Goal: Task Accomplishment & Management: Manage account settings

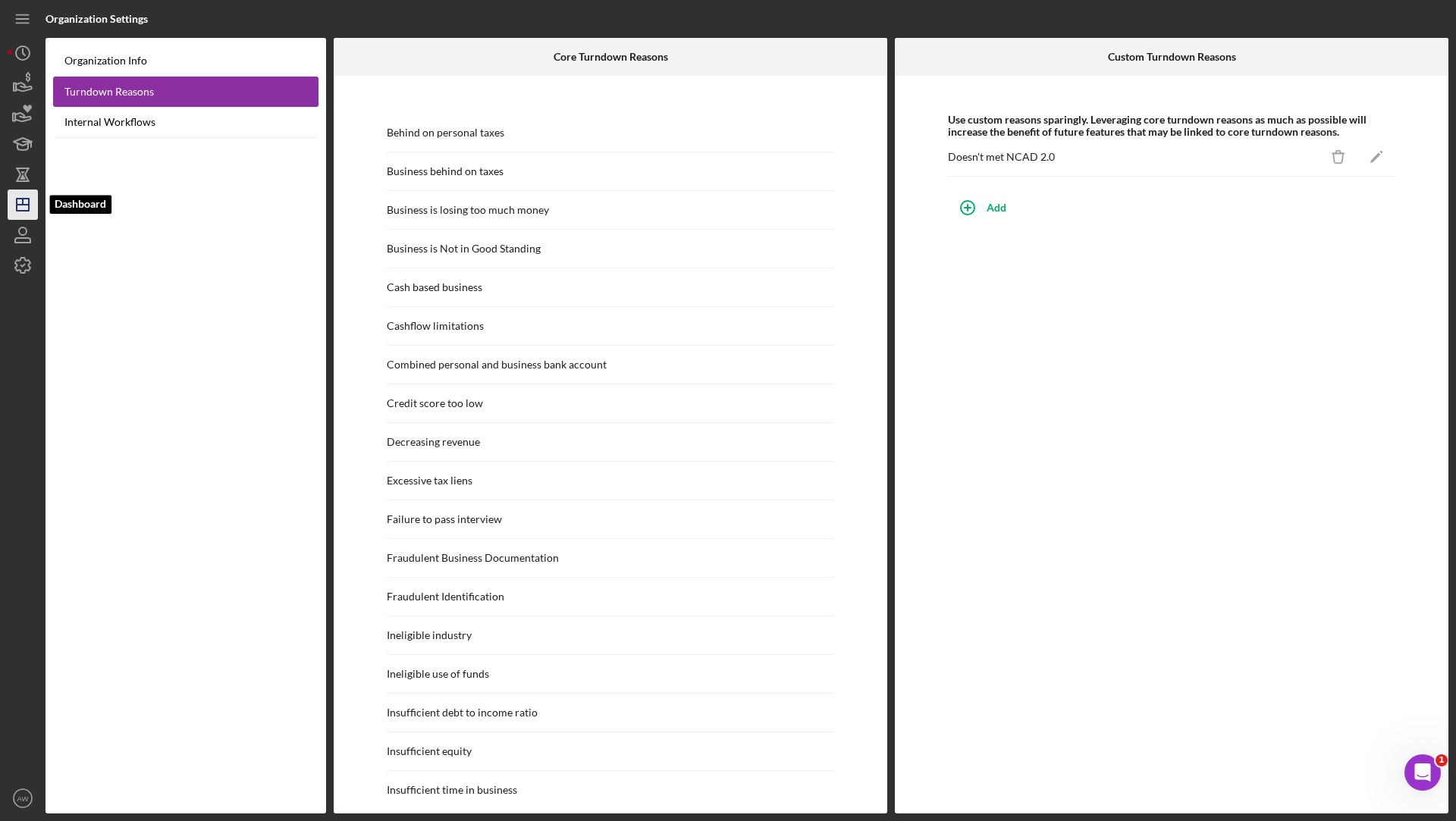
click at [23, 194] on icon "Icon/Dashboard" at bounding box center [23, 205] width 38 height 38
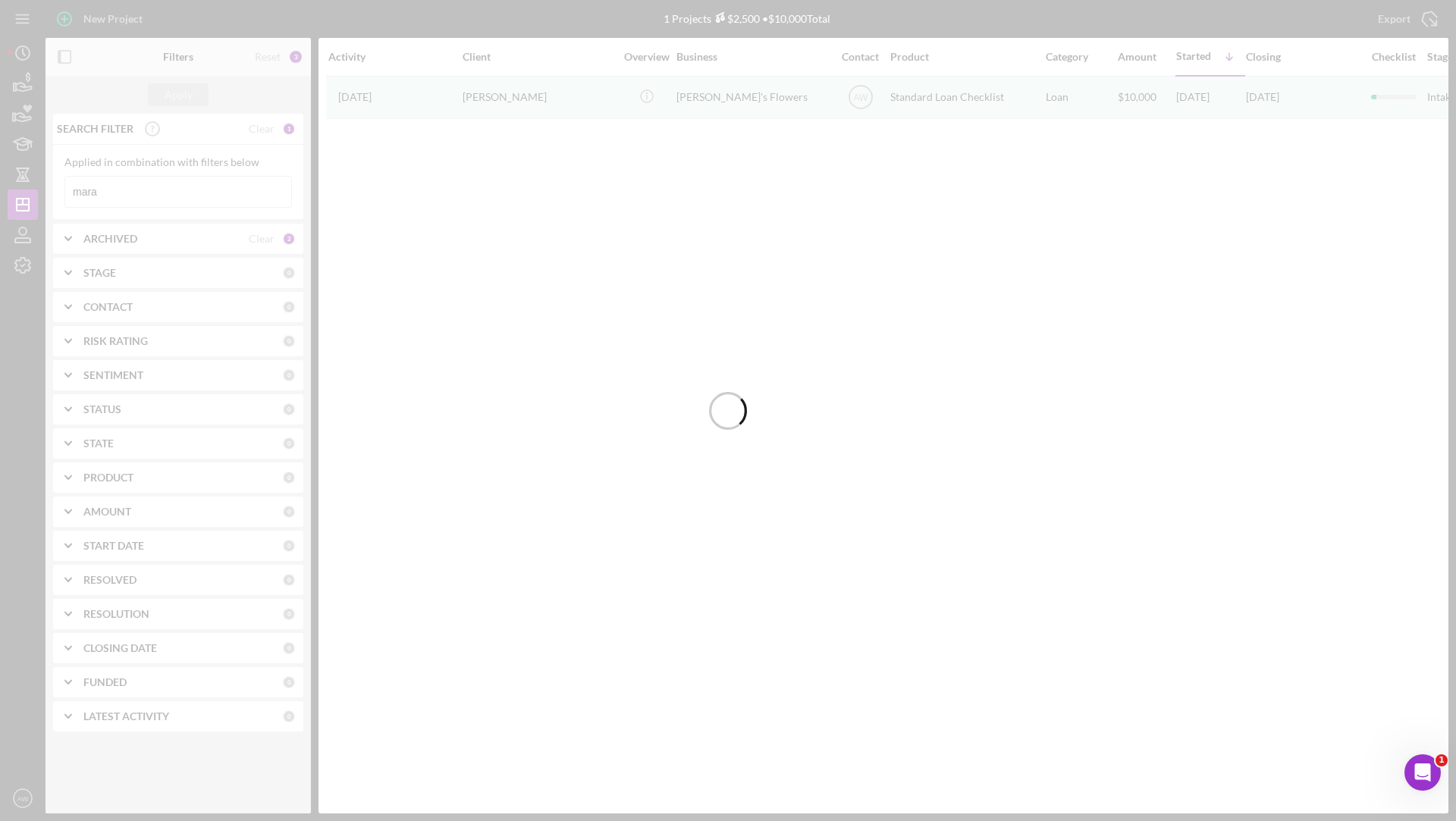
click at [21, 266] on div at bounding box center [728, 410] width 1456 height 821
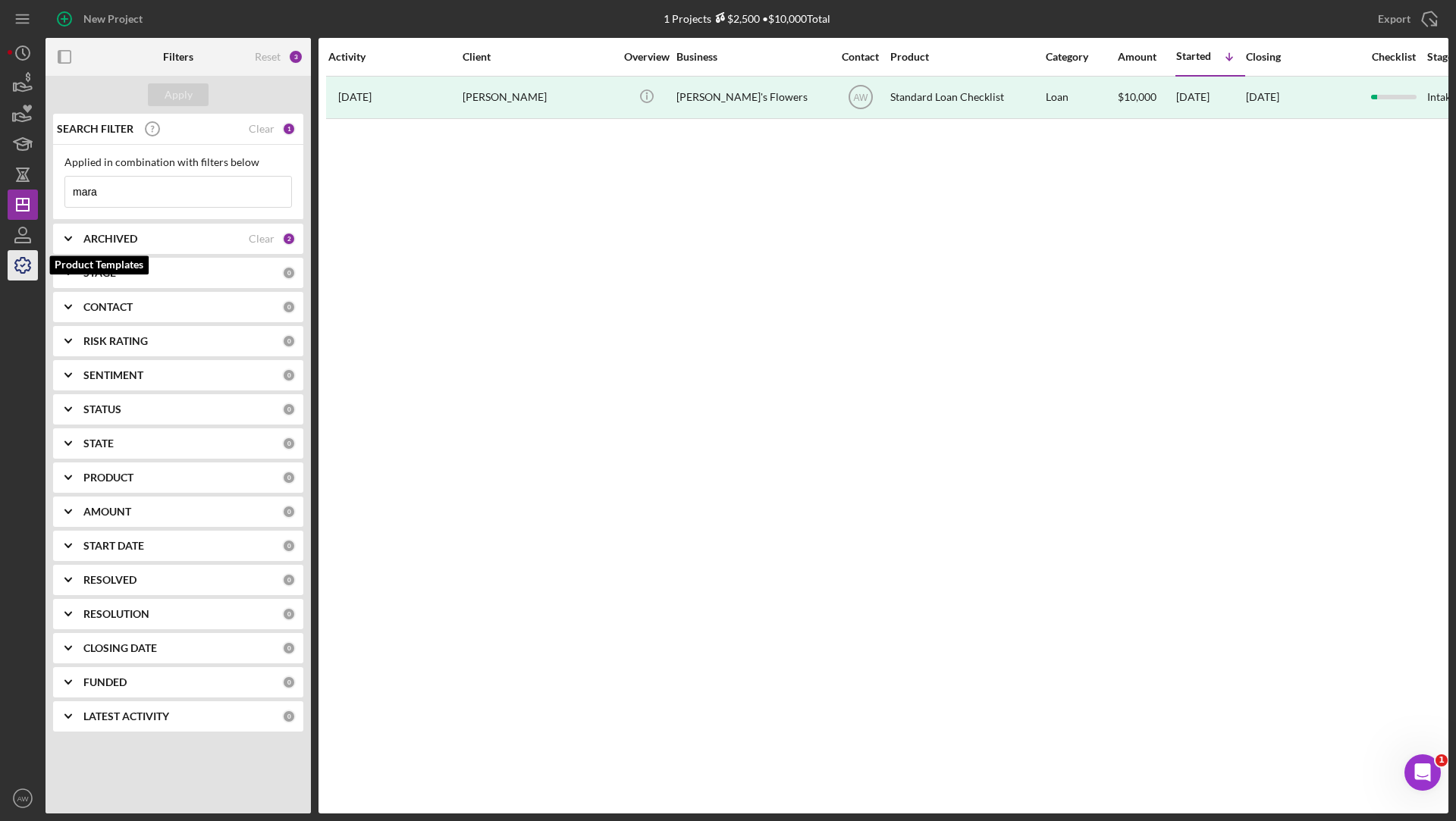
click at [27, 260] on icon "button" at bounding box center [22, 265] width 15 height 15
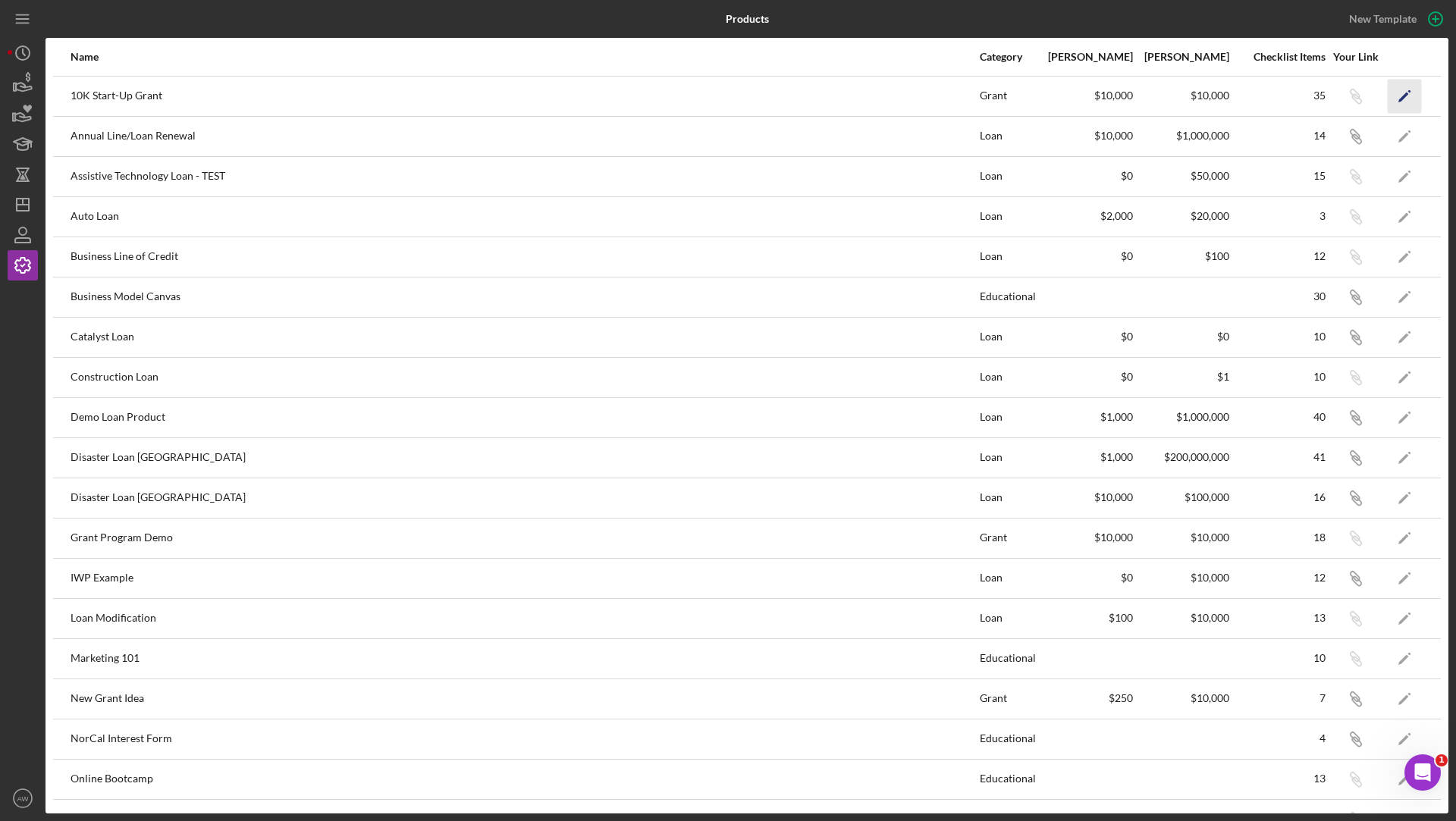
click at [1401, 93] on icon "Icon/Edit" at bounding box center [1404, 96] width 34 height 34
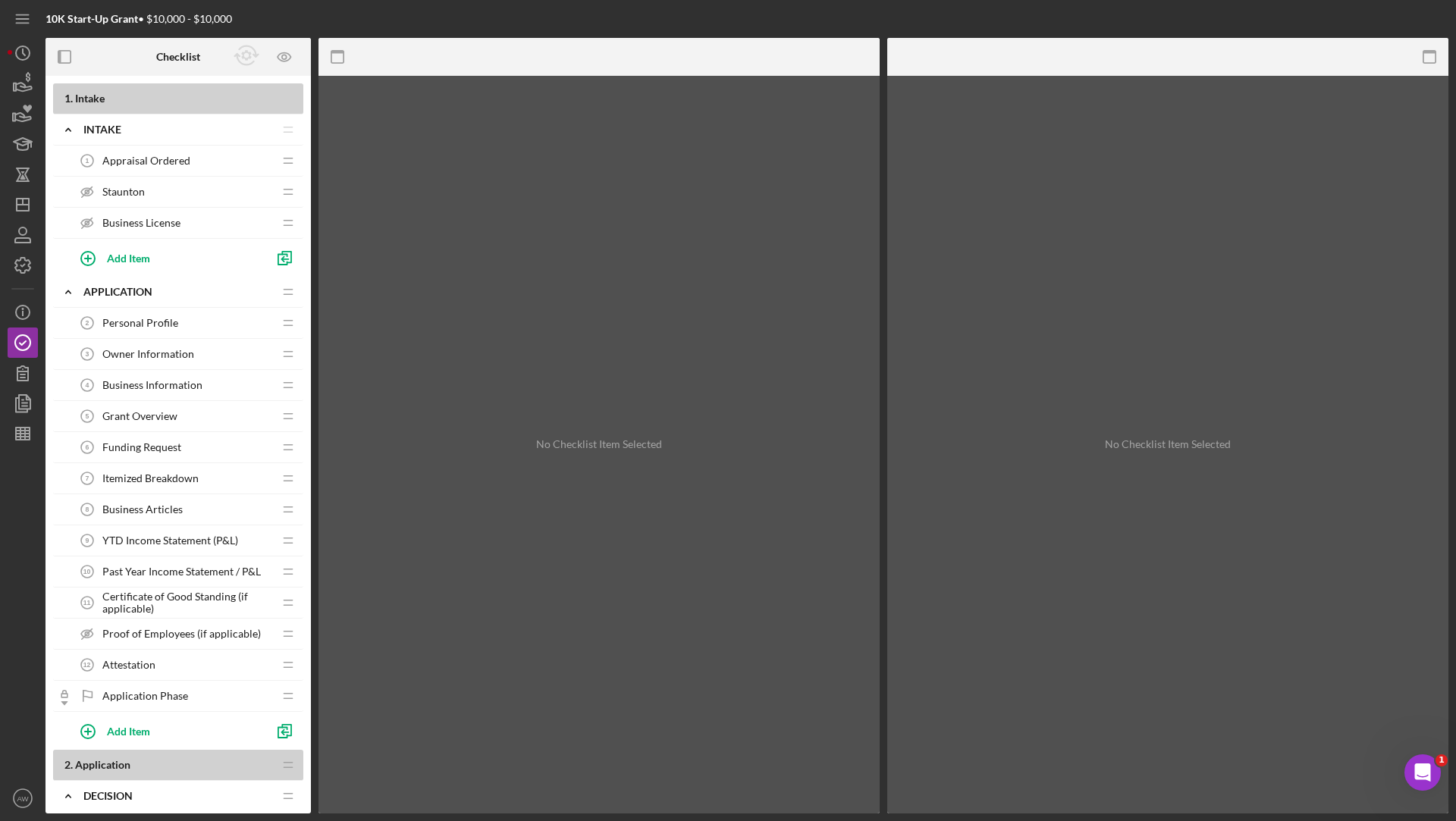
click at [177, 319] on div "Personal Profile 2 Personal Profile" at bounding box center [172, 322] width 201 height 30
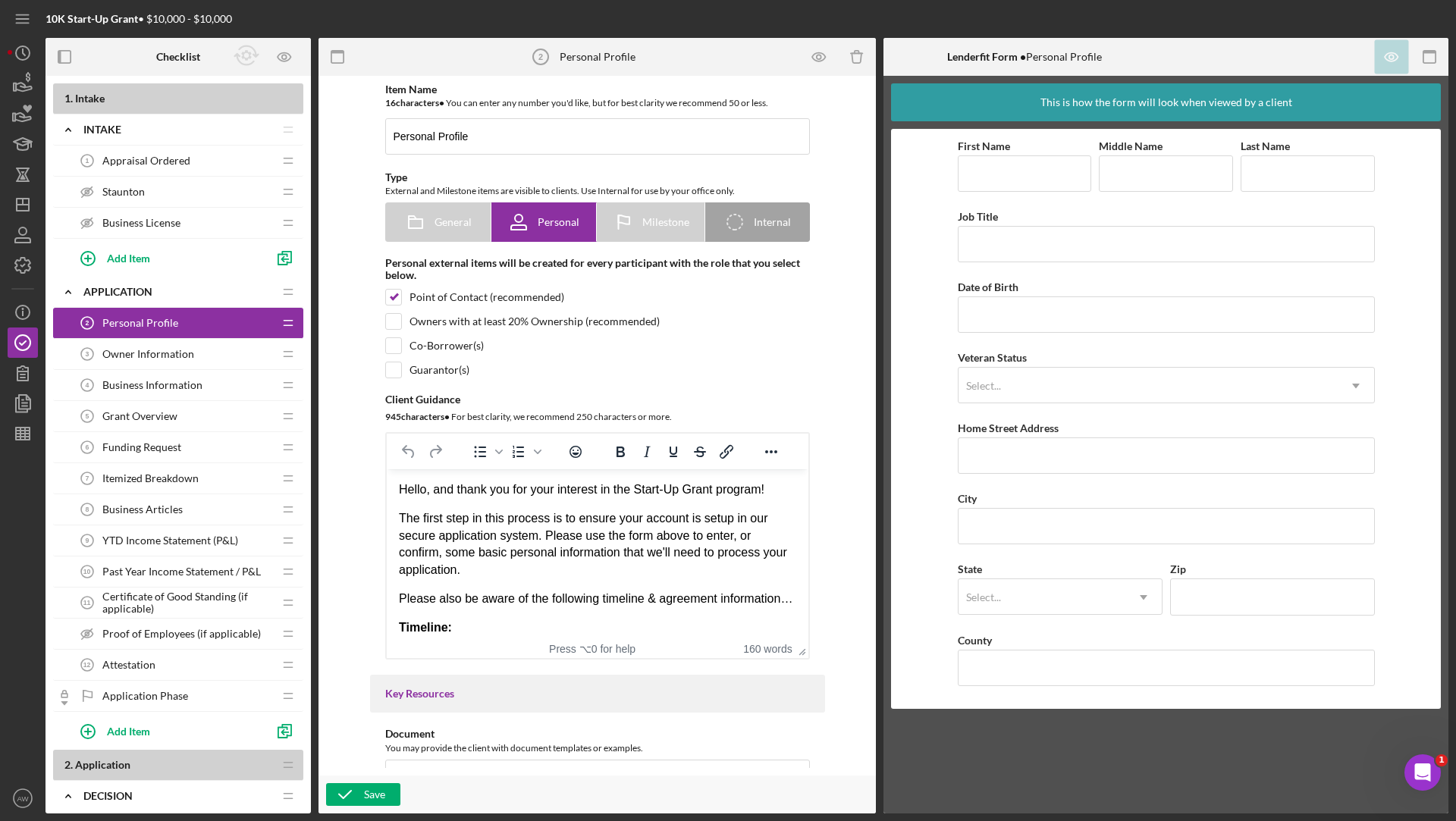
click at [164, 385] on span "Business Information" at bounding box center [152, 385] width 100 height 12
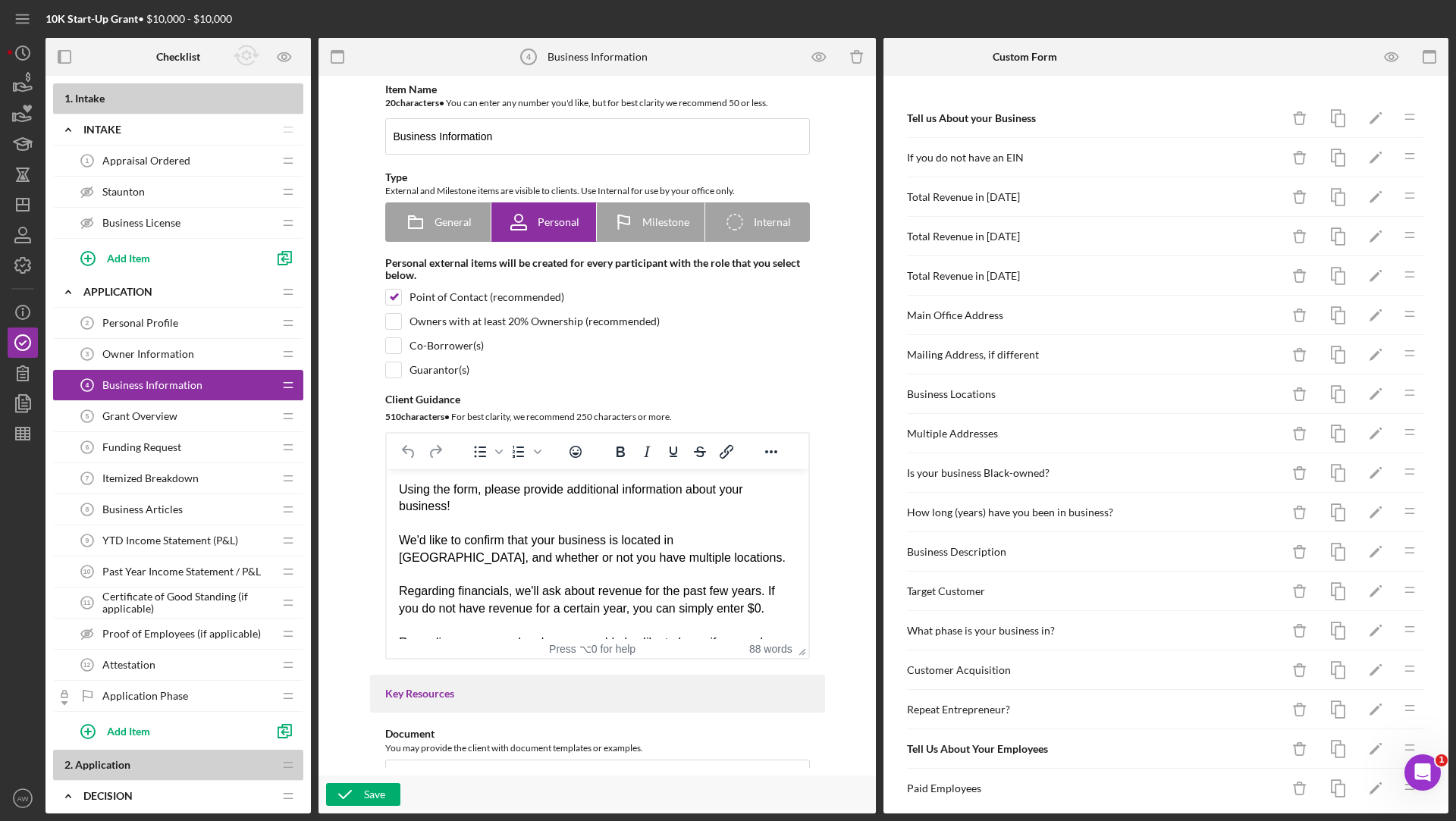
click at [161, 426] on div "Grant Overview 5 Grant Overview" at bounding box center [172, 416] width 201 height 30
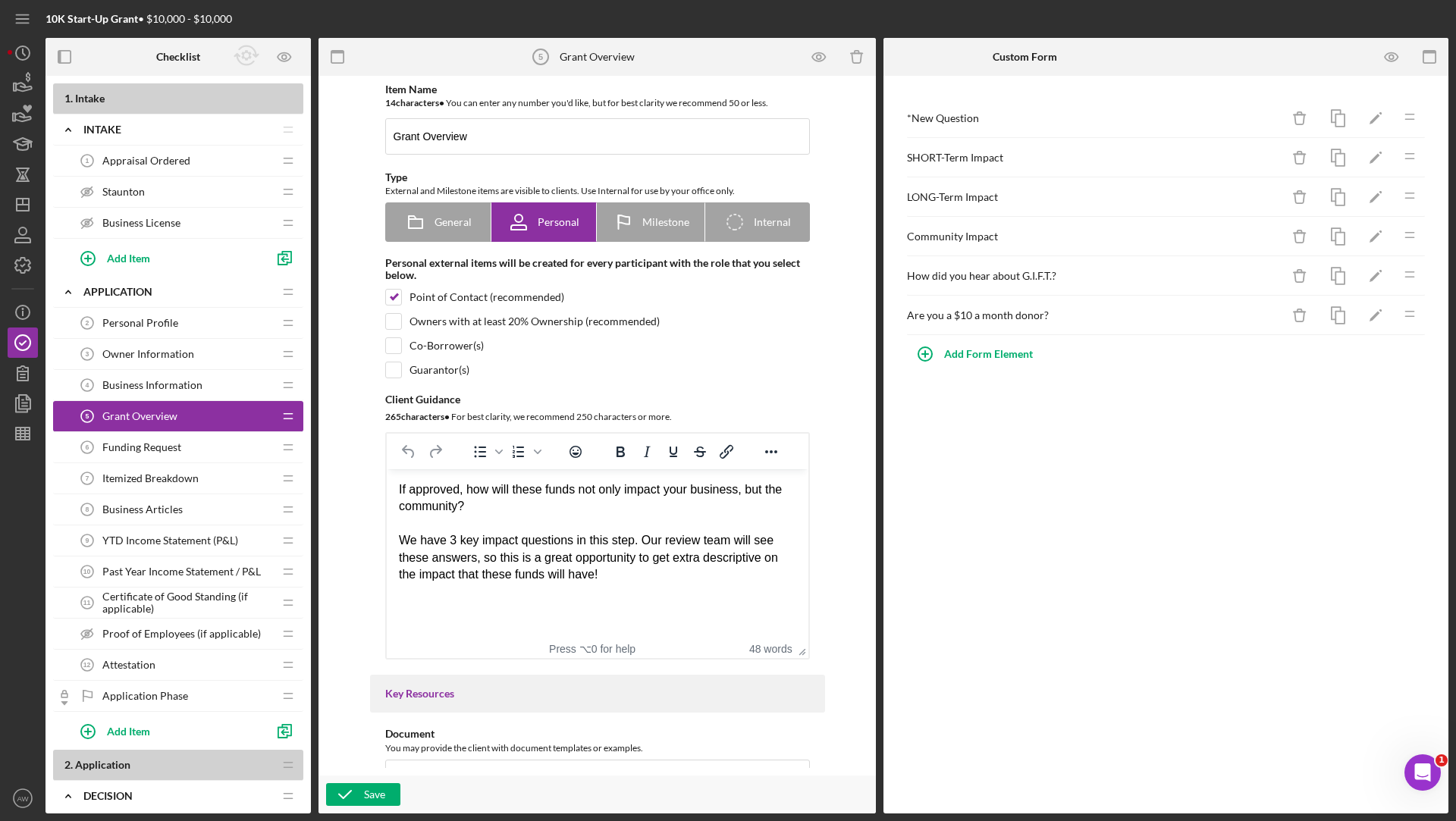
click at [161, 458] on div "Funding Request 6 Funding Request" at bounding box center [172, 447] width 201 height 30
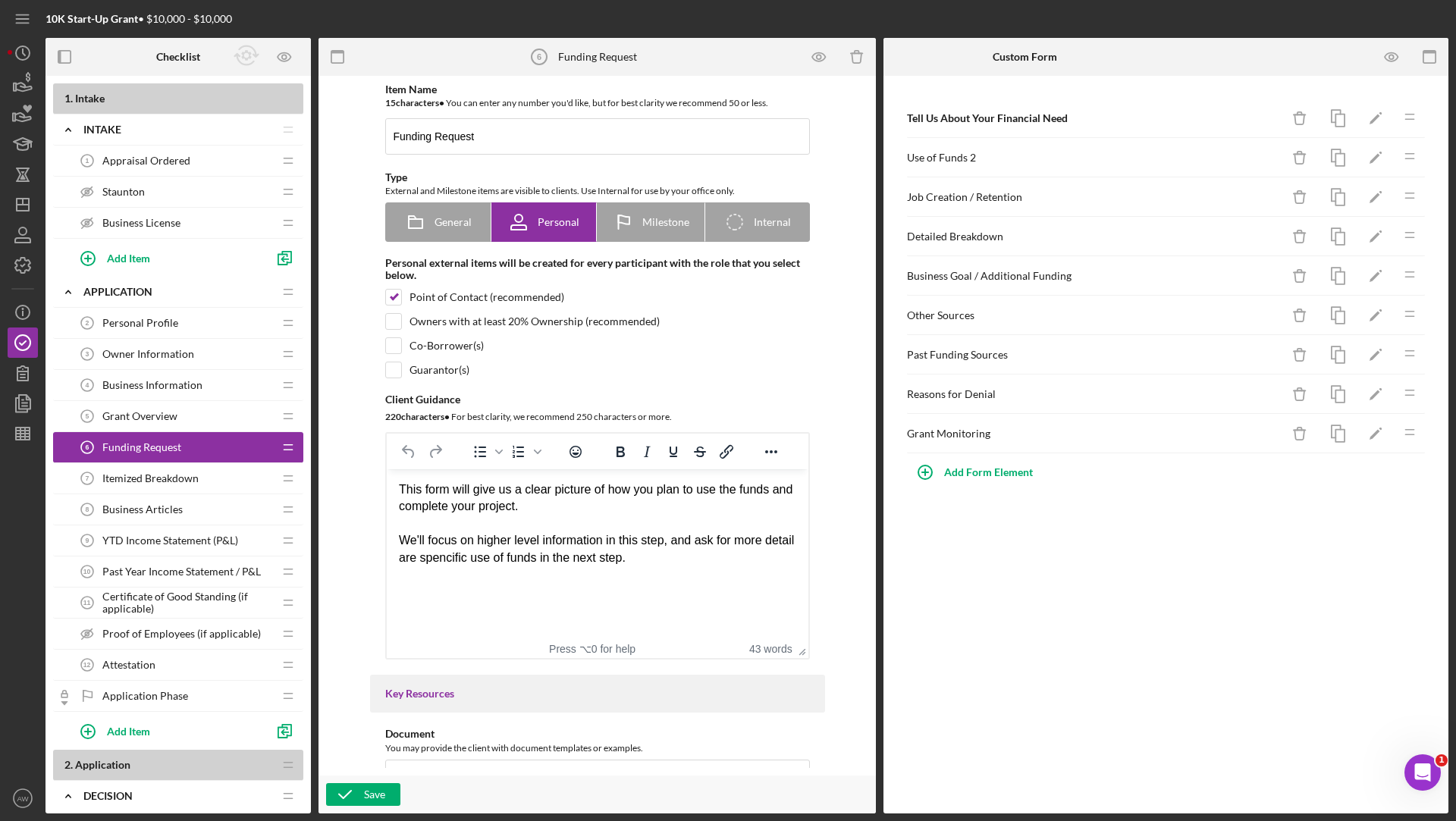
click at [190, 379] on span "Business Information" at bounding box center [152, 385] width 100 height 12
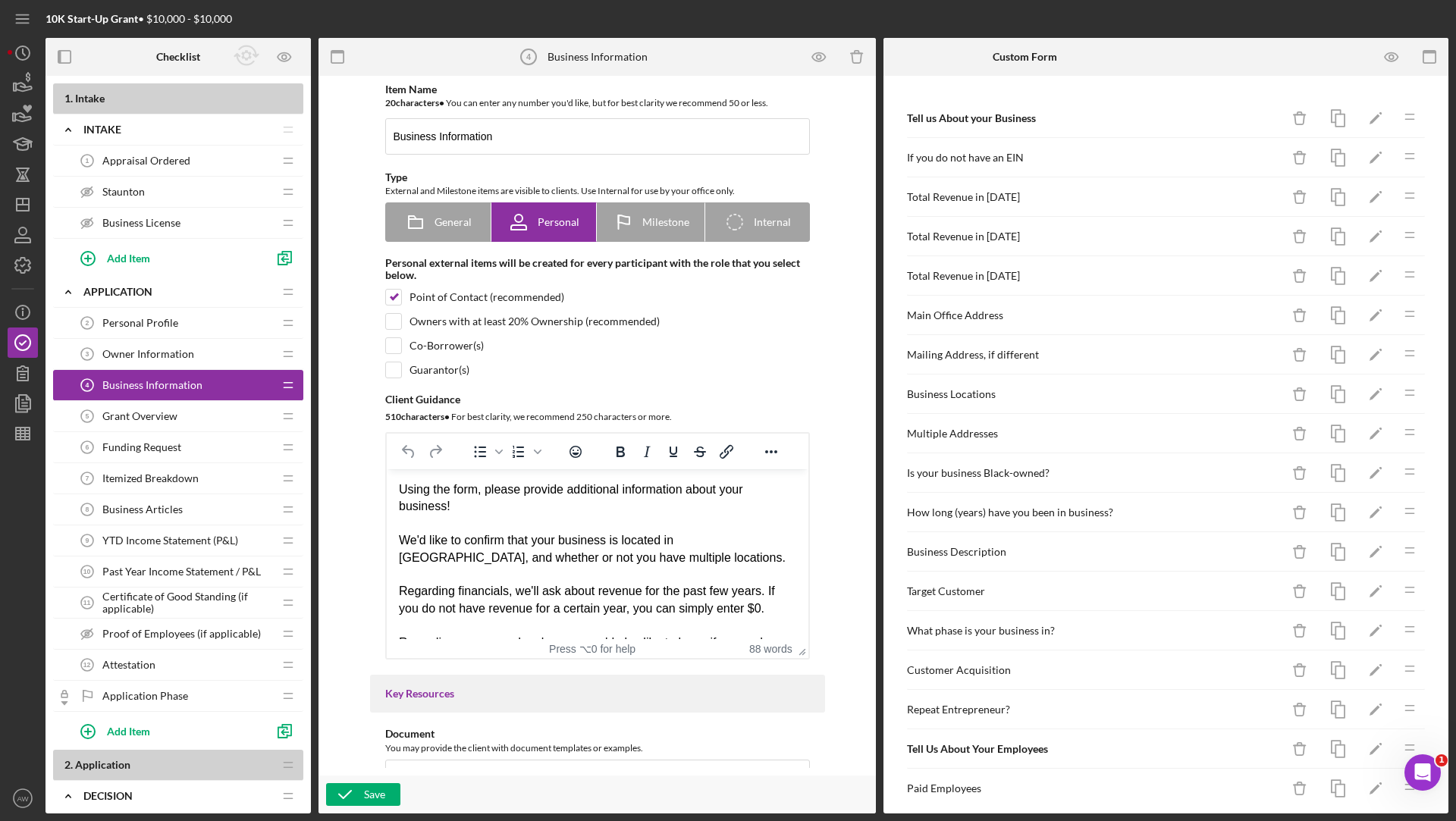
click at [188, 358] on span "Owner Information" at bounding box center [149, 354] width 92 height 12
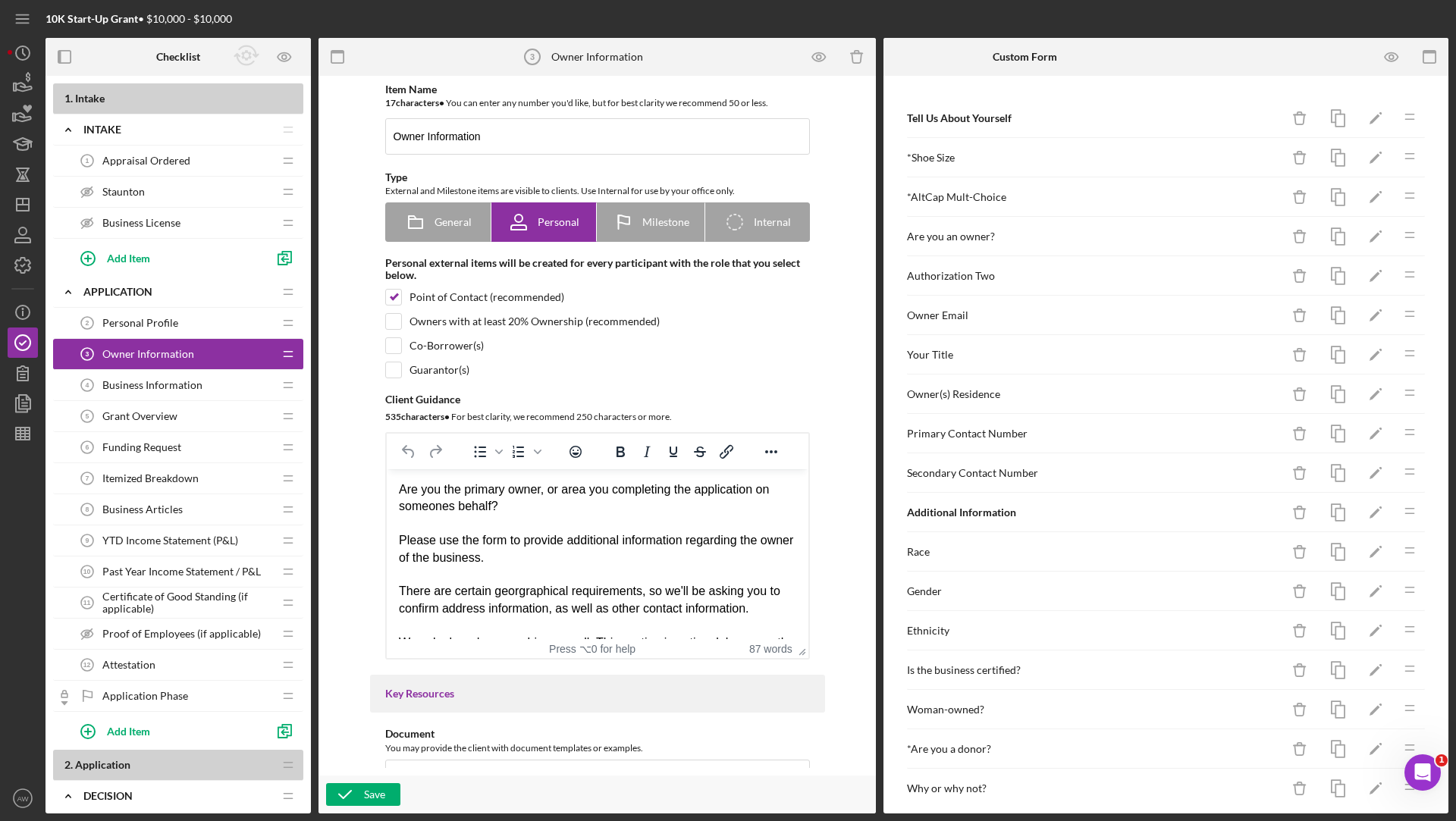
click at [183, 341] on div "Owner Information 3 Owner Information" at bounding box center [172, 354] width 201 height 30
click at [183, 433] on div "Funding Request 6 Funding Request" at bounding box center [172, 447] width 201 height 30
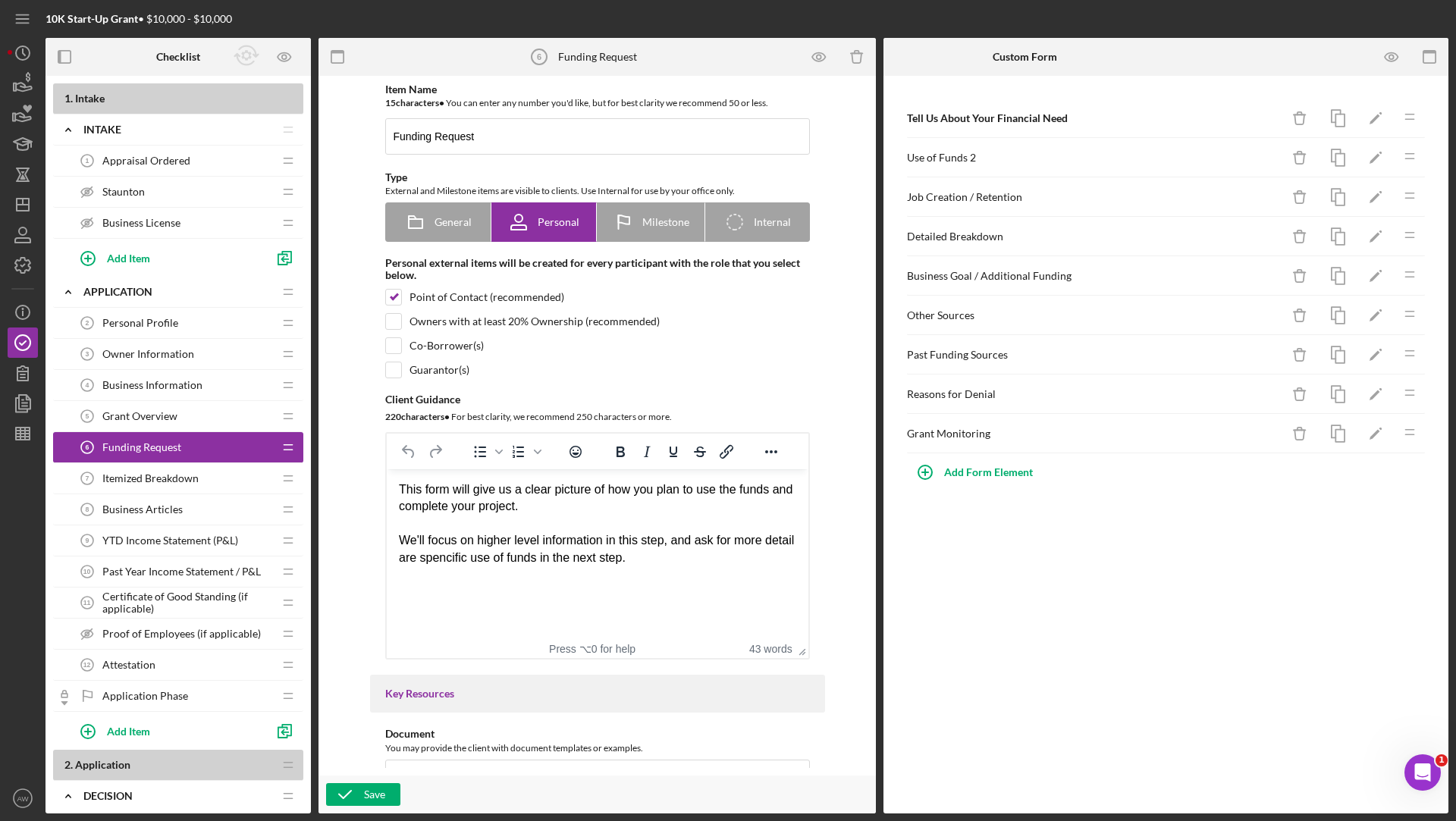
click at [188, 427] on div "Grant Overview 5 Grant Overview" at bounding box center [172, 416] width 201 height 30
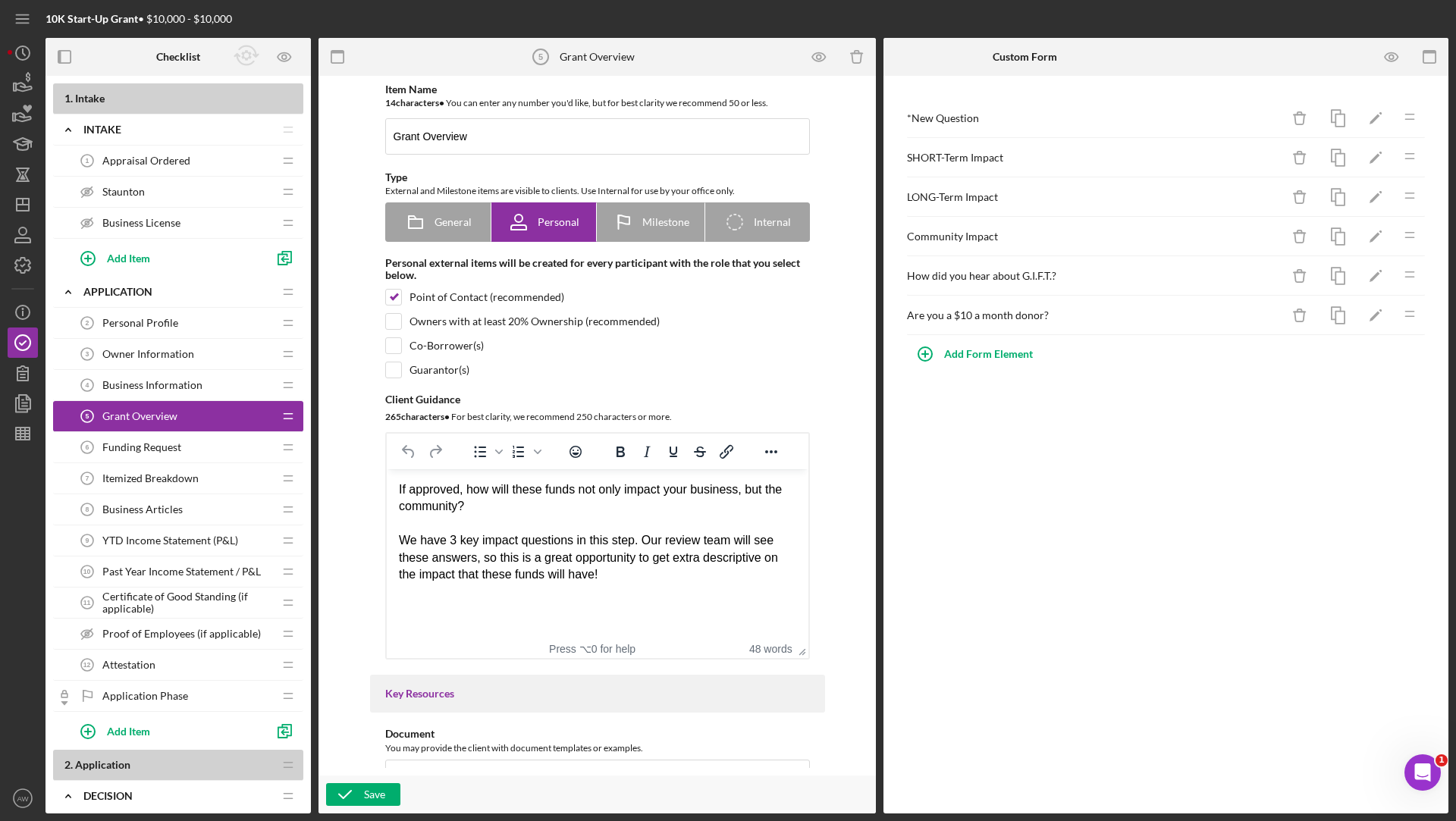
click at [132, 483] on div "Itemized Breakdown 7 Itemized Breakdown" at bounding box center [172, 478] width 201 height 30
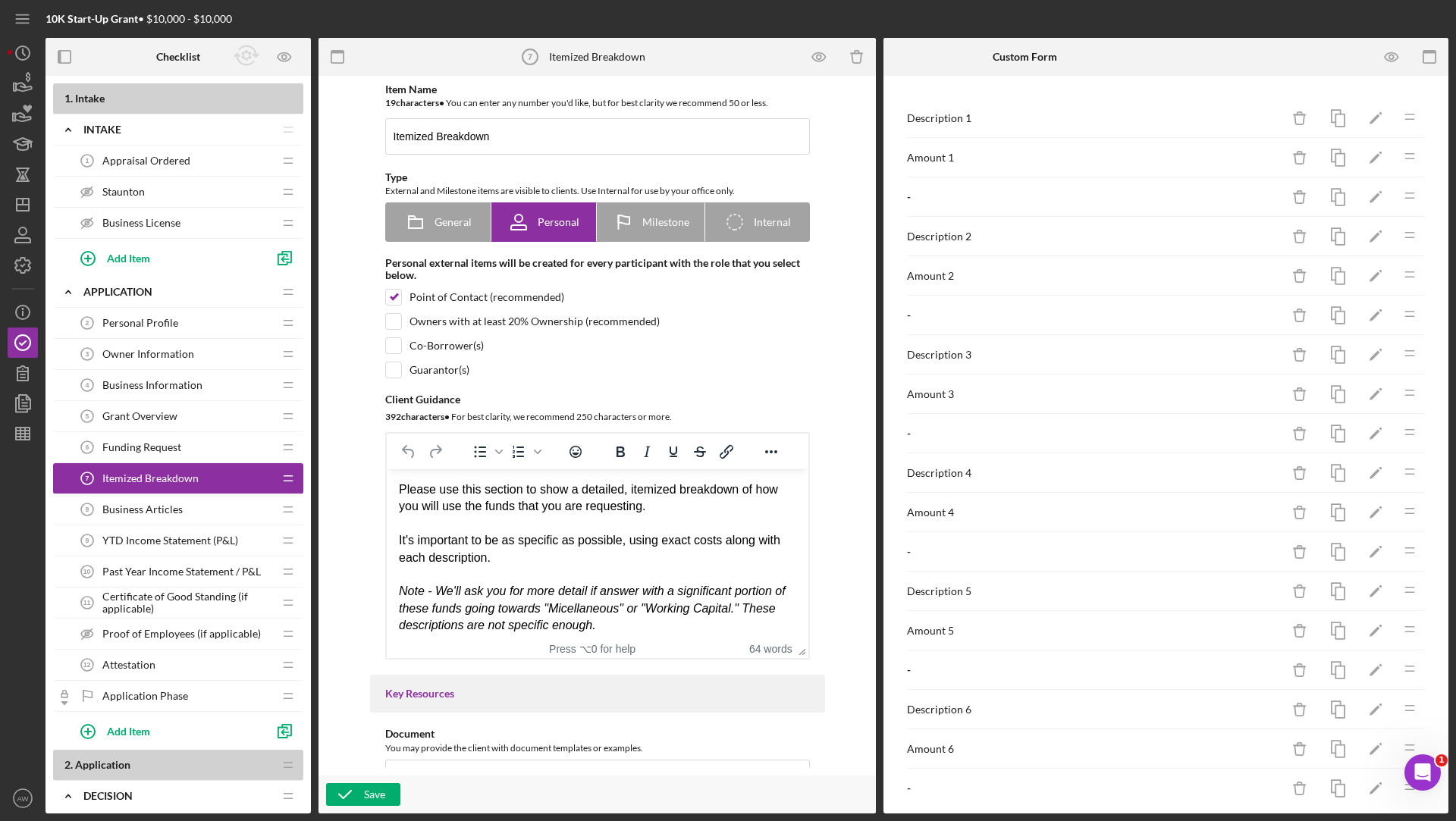
click at [136, 520] on div "Business Articles 8 Business Articles" at bounding box center [172, 509] width 201 height 30
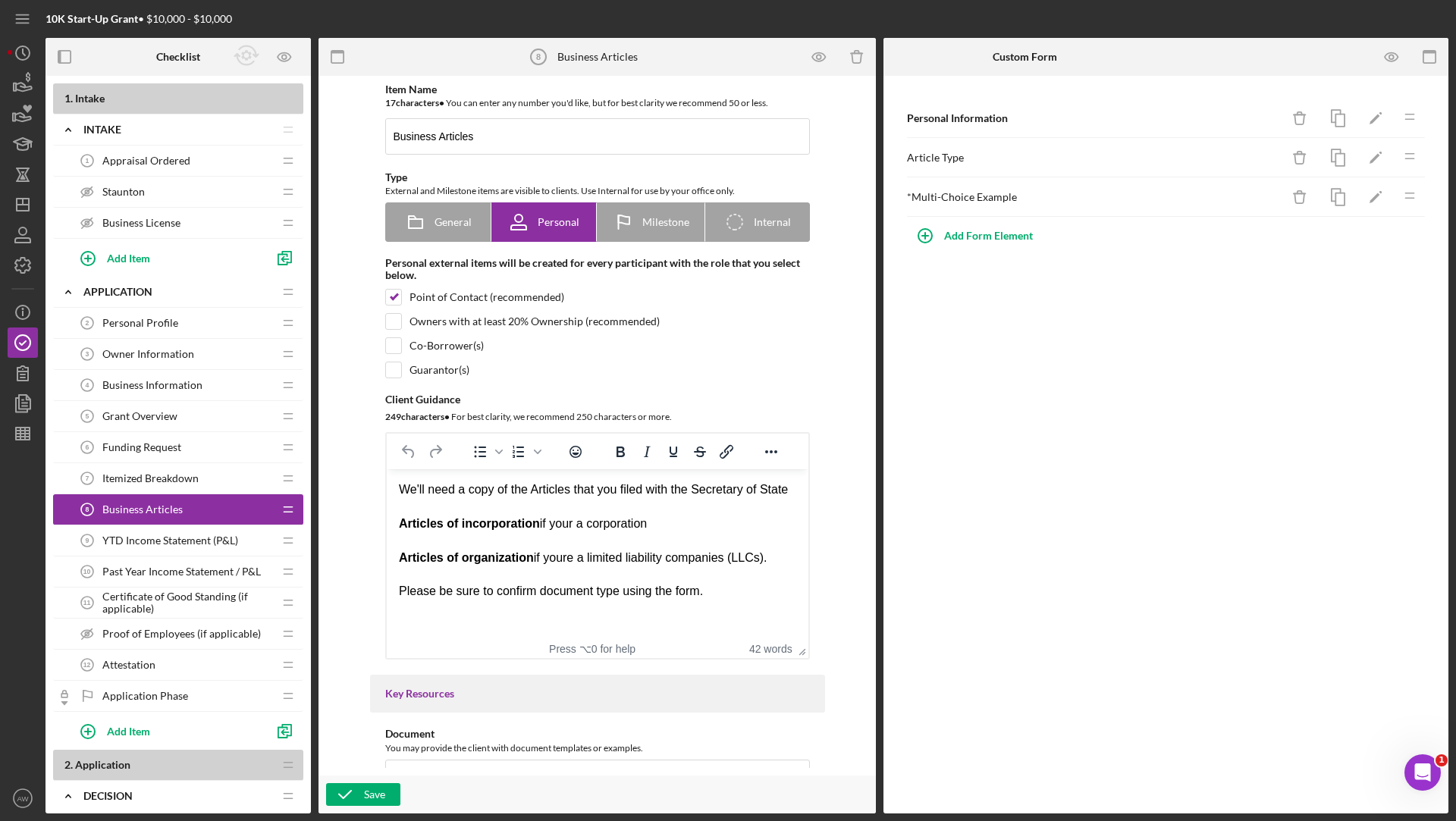
click at [144, 542] on span "YTD Income Statement (P&L)" at bounding box center [170, 540] width 136 height 12
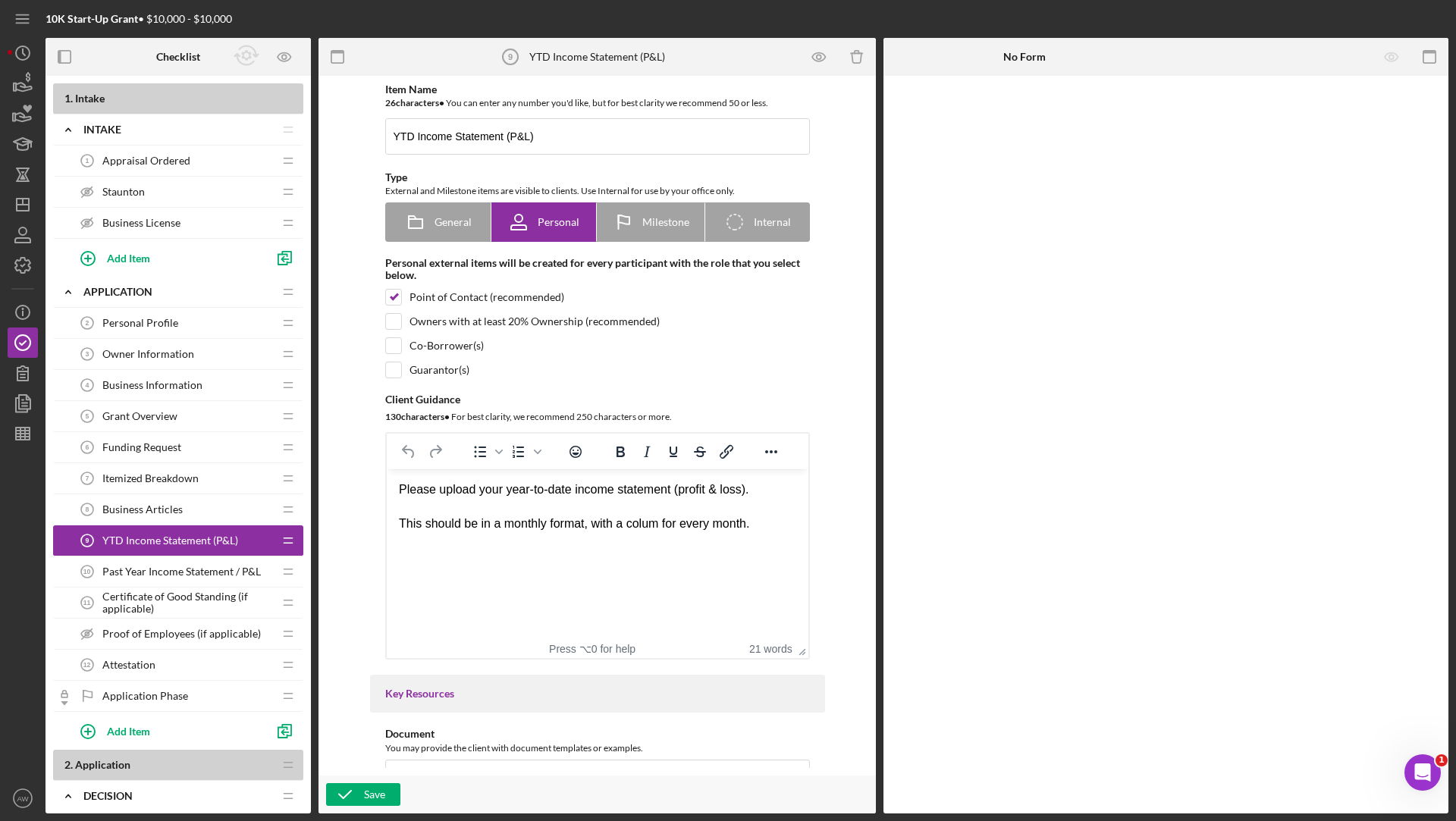
drag, startPoint x: 164, startPoint y: 535, endPoint x: 165, endPoint y: 501, distance: 34.0
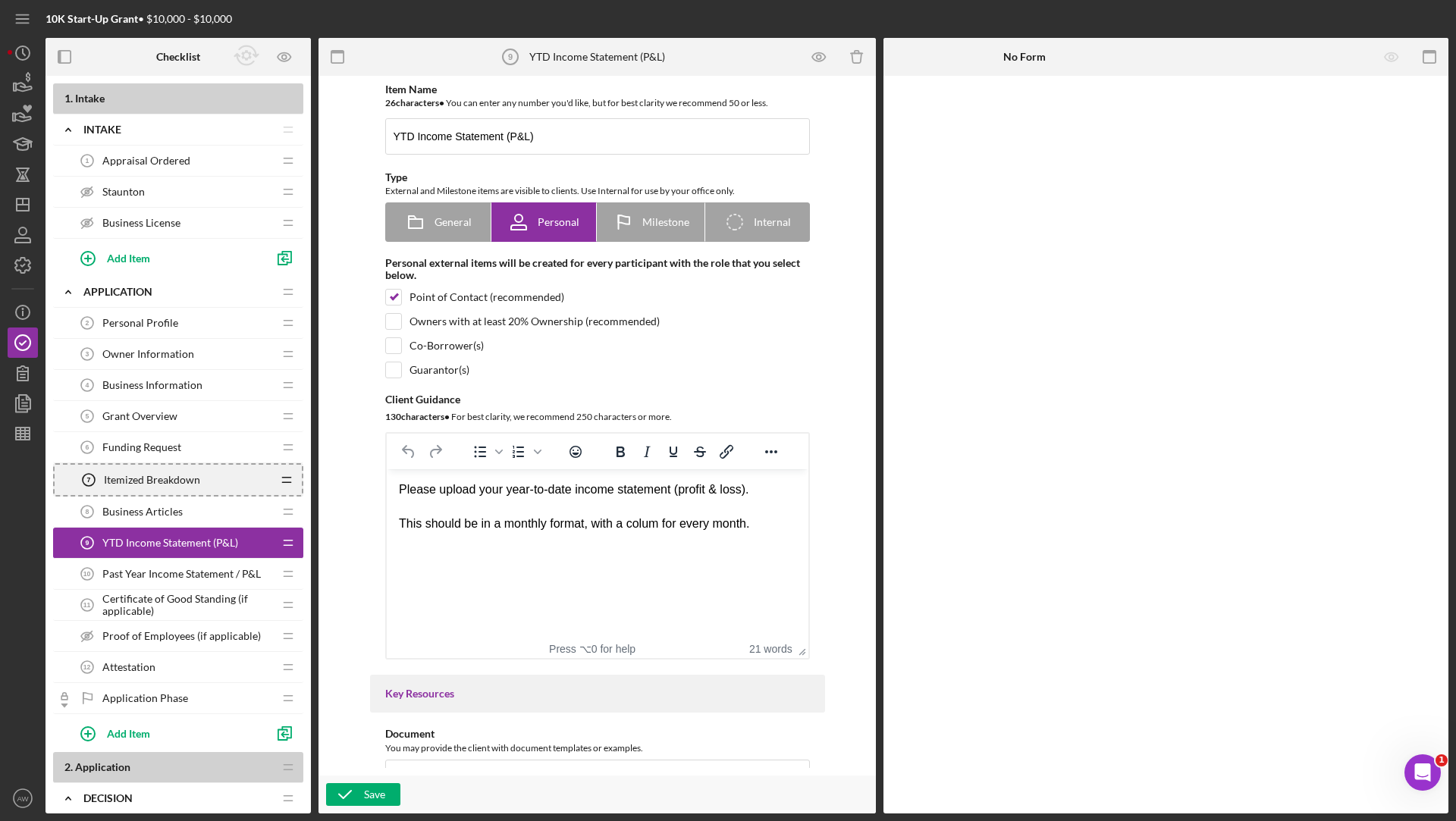
click at [291, 481] on icon "Icon/Drag" at bounding box center [286, 480] width 30 height 30
click at [289, 445] on icon "Icon/Drag" at bounding box center [288, 447] width 30 height 30
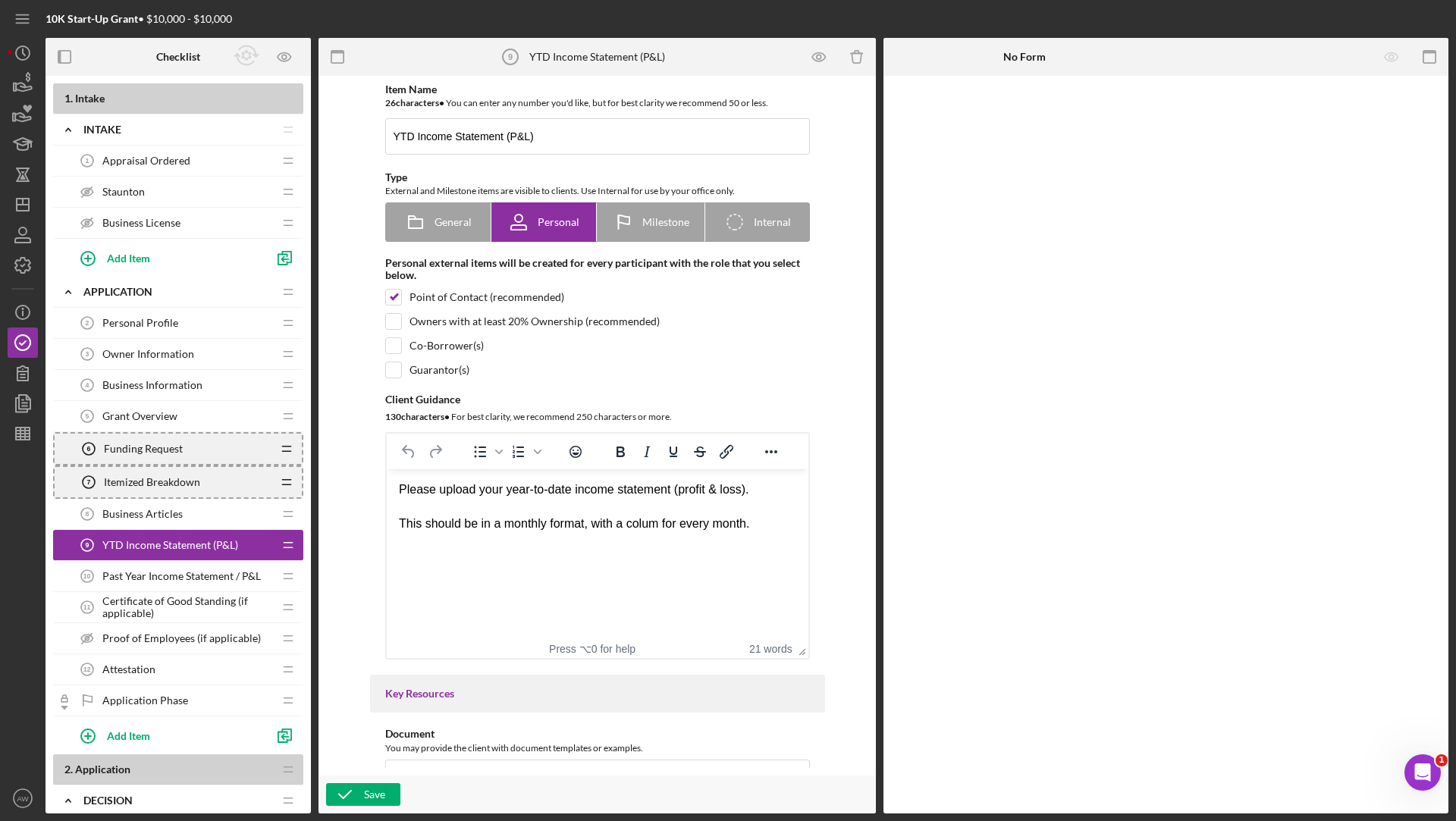
click at [290, 404] on icon "Icon/Drag" at bounding box center [288, 416] width 30 height 30
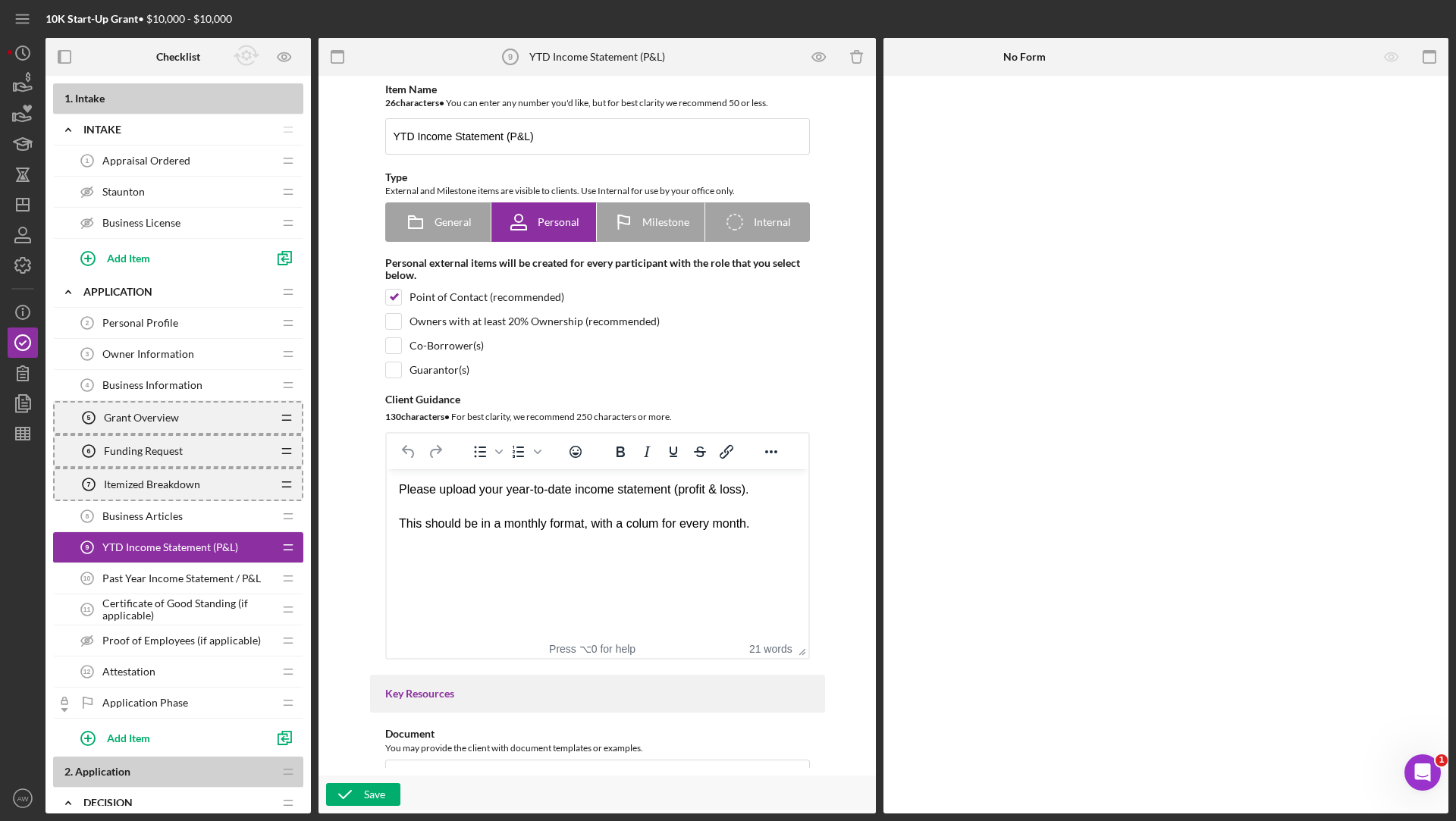
click at [290, 371] on icon "Icon/Drag" at bounding box center [288, 385] width 30 height 30
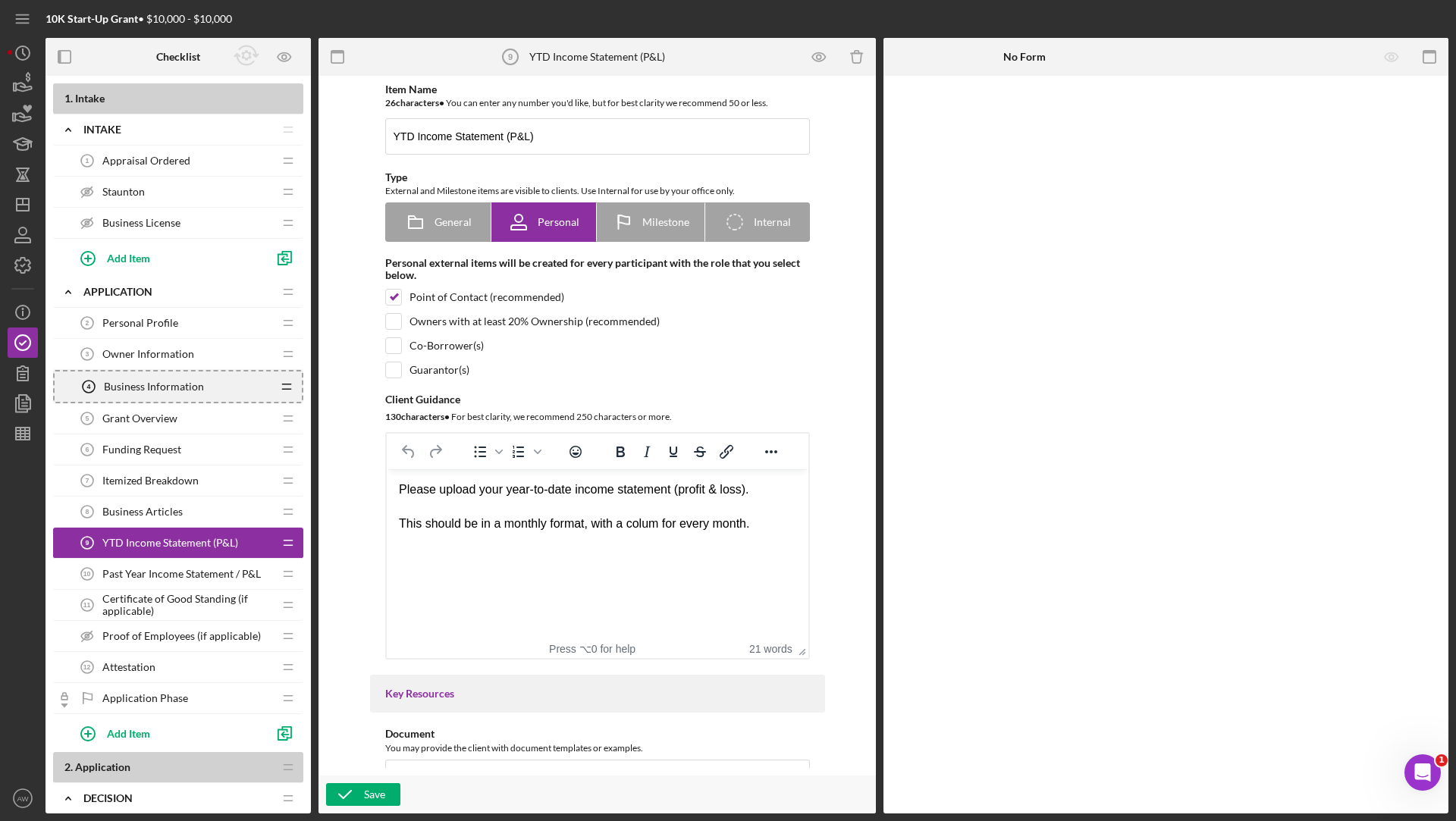
click at [288, 445] on icon "Icon/Drag" at bounding box center [288, 449] width 30 height 30
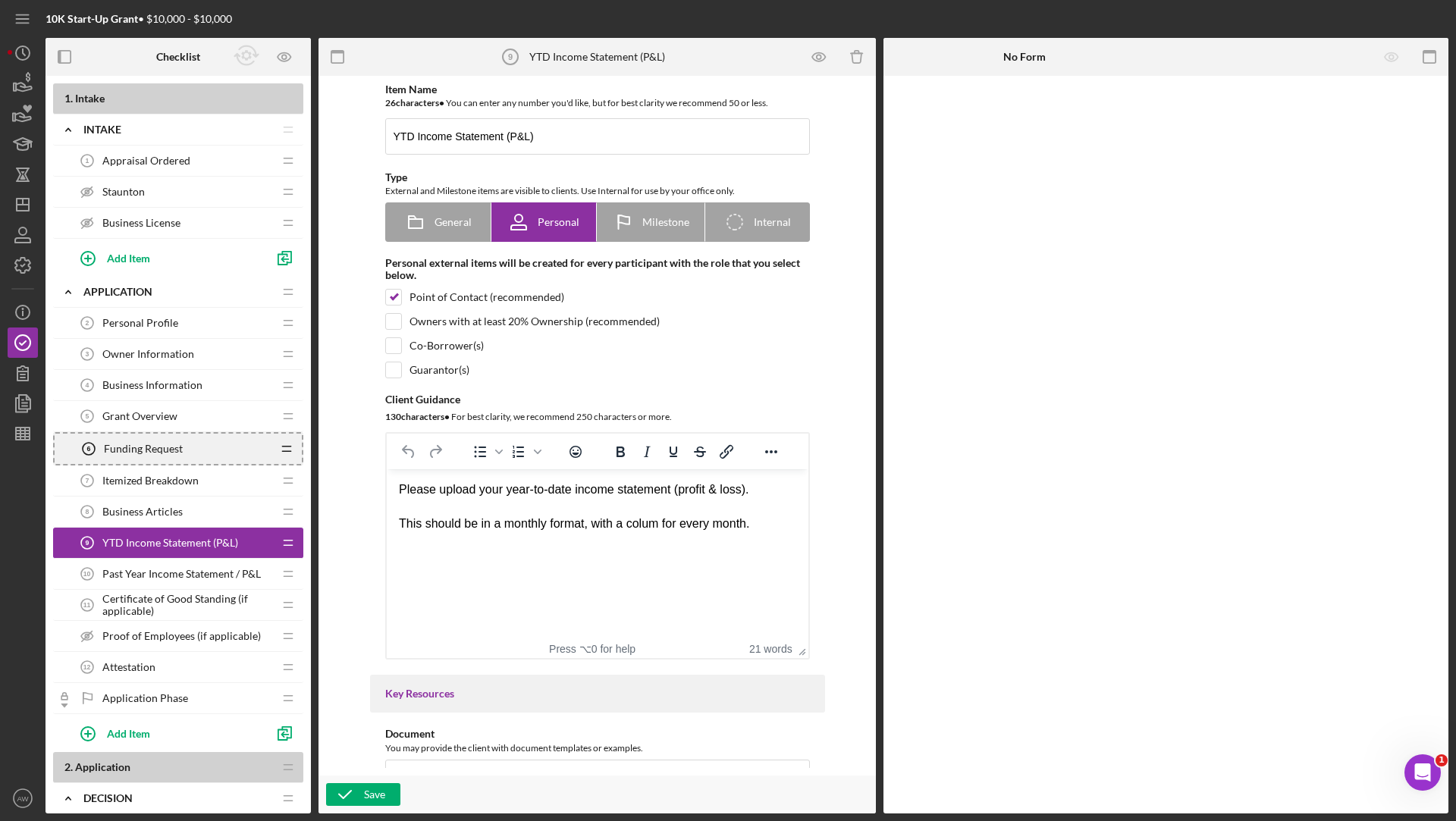
click at [289, 420] on icon "Icon/Drag" at bounding box center [288, 416] width 30 height 30
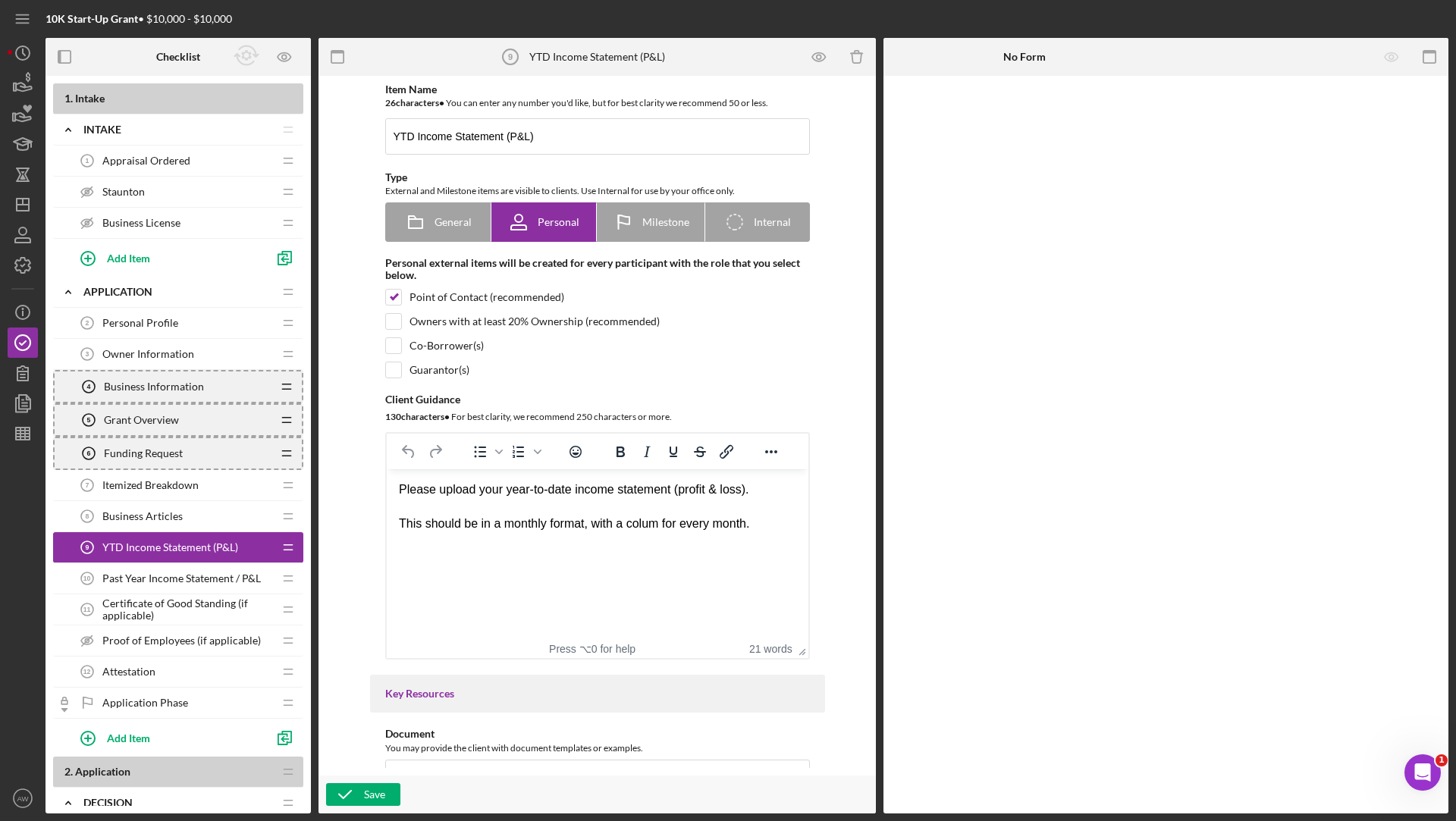
click at [288, 385] on icon "Icon/Drag" at bounding box center [286, 387] width 30 height 30
click at [288, 361] on icon "Icon/Drag" at bounding box center [288, 354] width 30 height 30
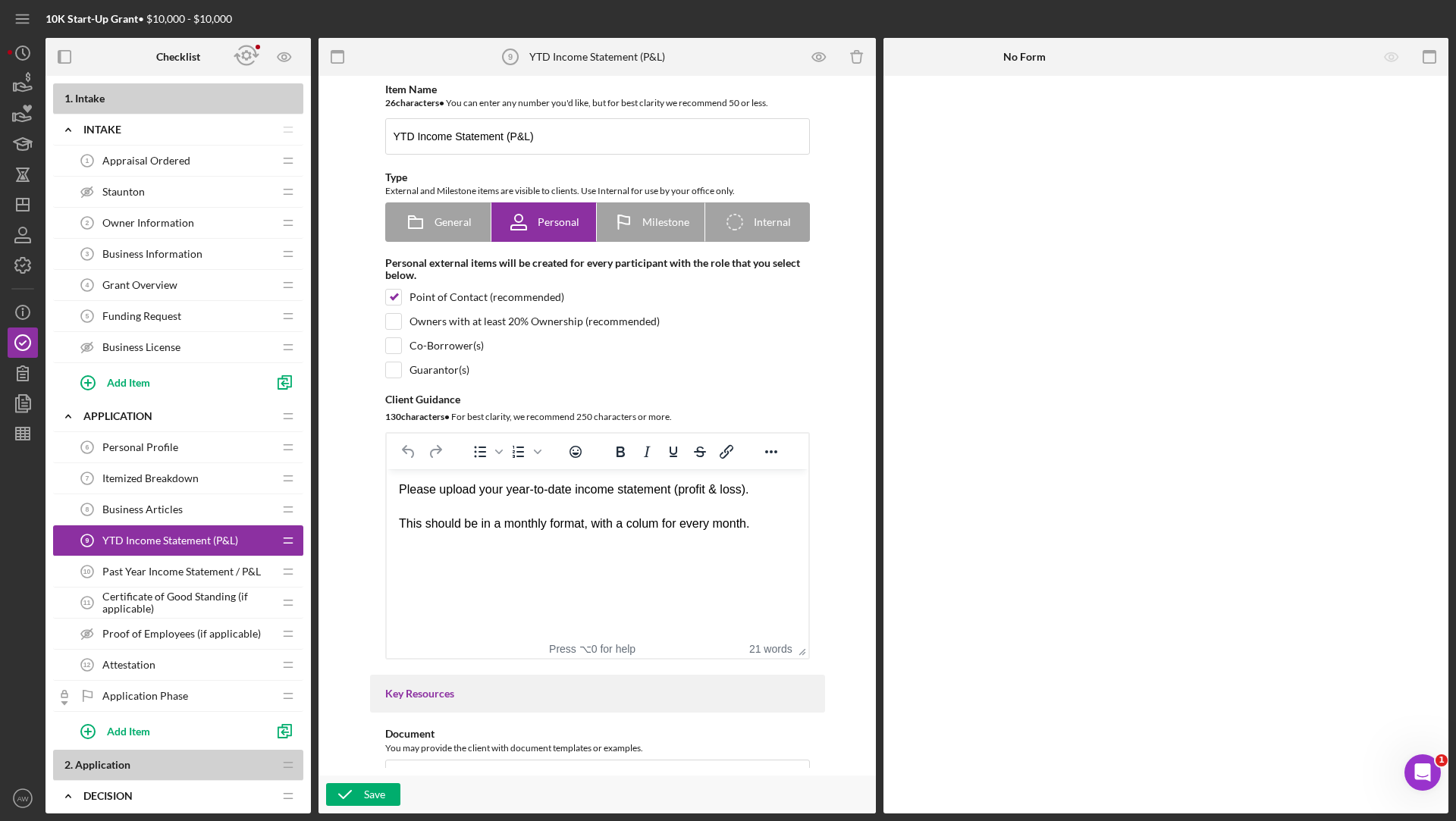
click at [289, 536] on icon "Icon/Drag" at bounding box center [288, 540] width 30 height 30
click at [288, 501] on icon "Icon/Drag" at bounding box center [288, 509] width 30 height 30
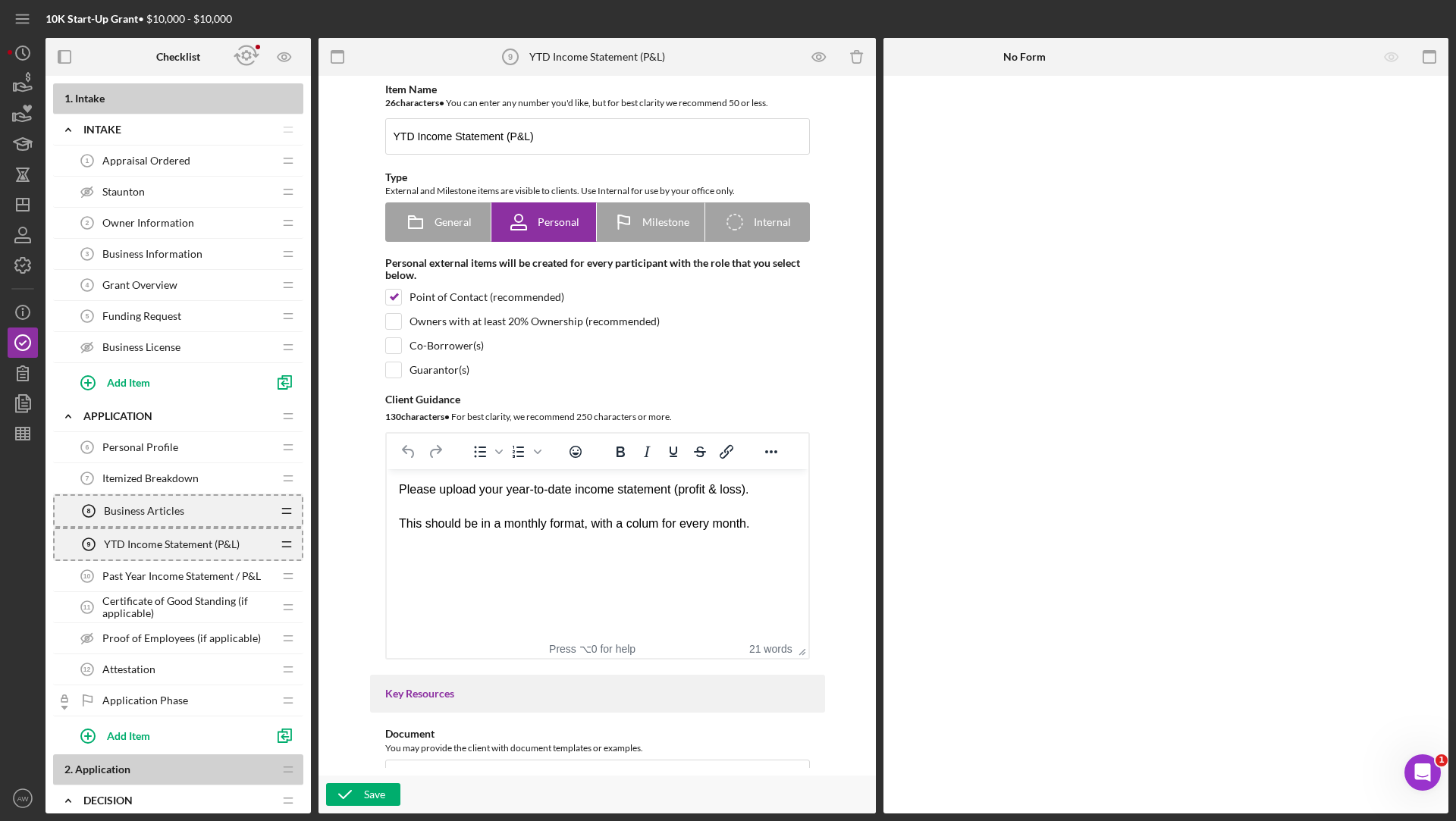
click at [288, 482] on icon "Icon/Drag" at bounding box center [288, 478] width 30 height 30
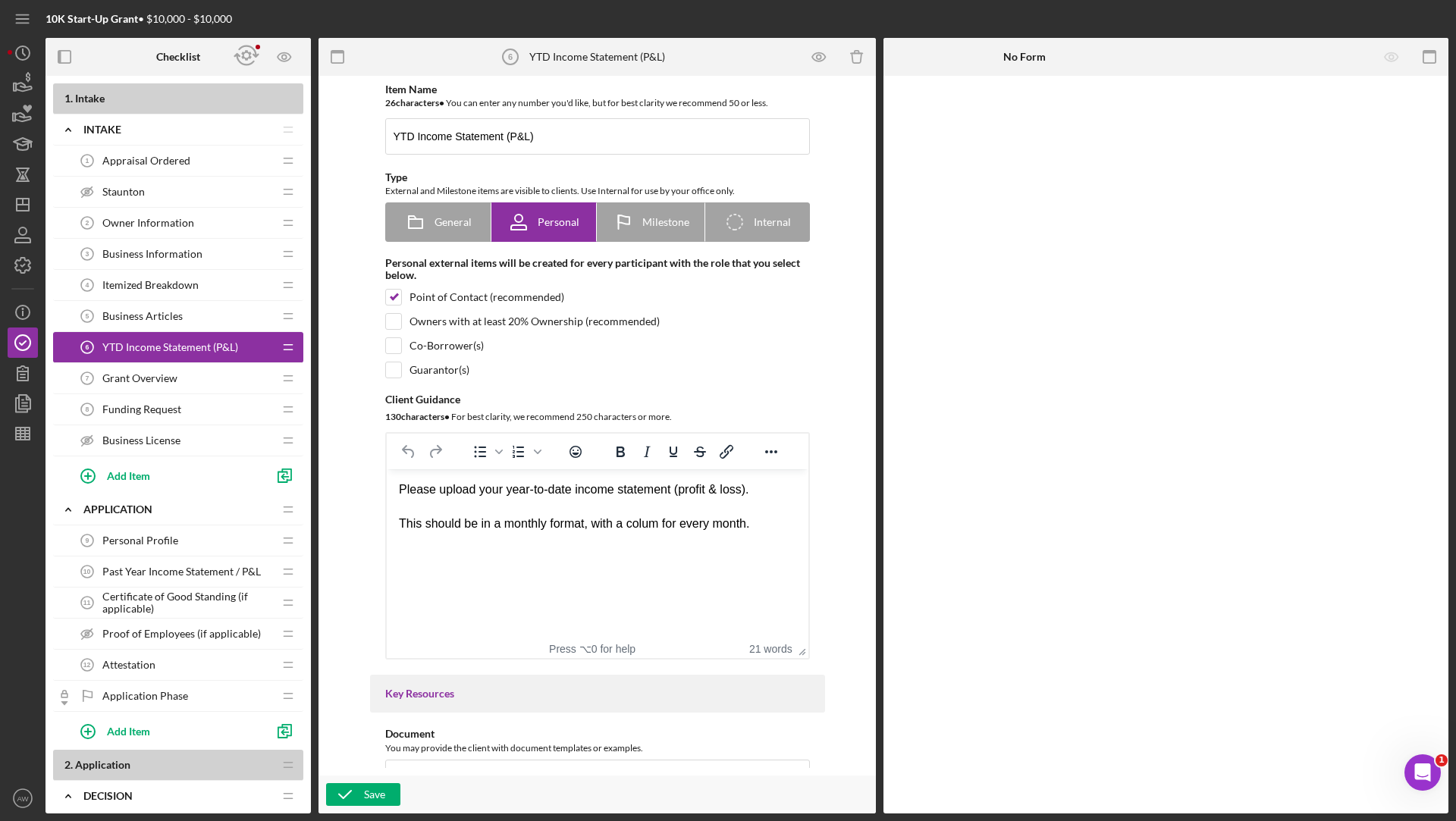
click at [276, 374] on icon "Icon/Drag" at bounding box center [288, 378] width 30 height 30
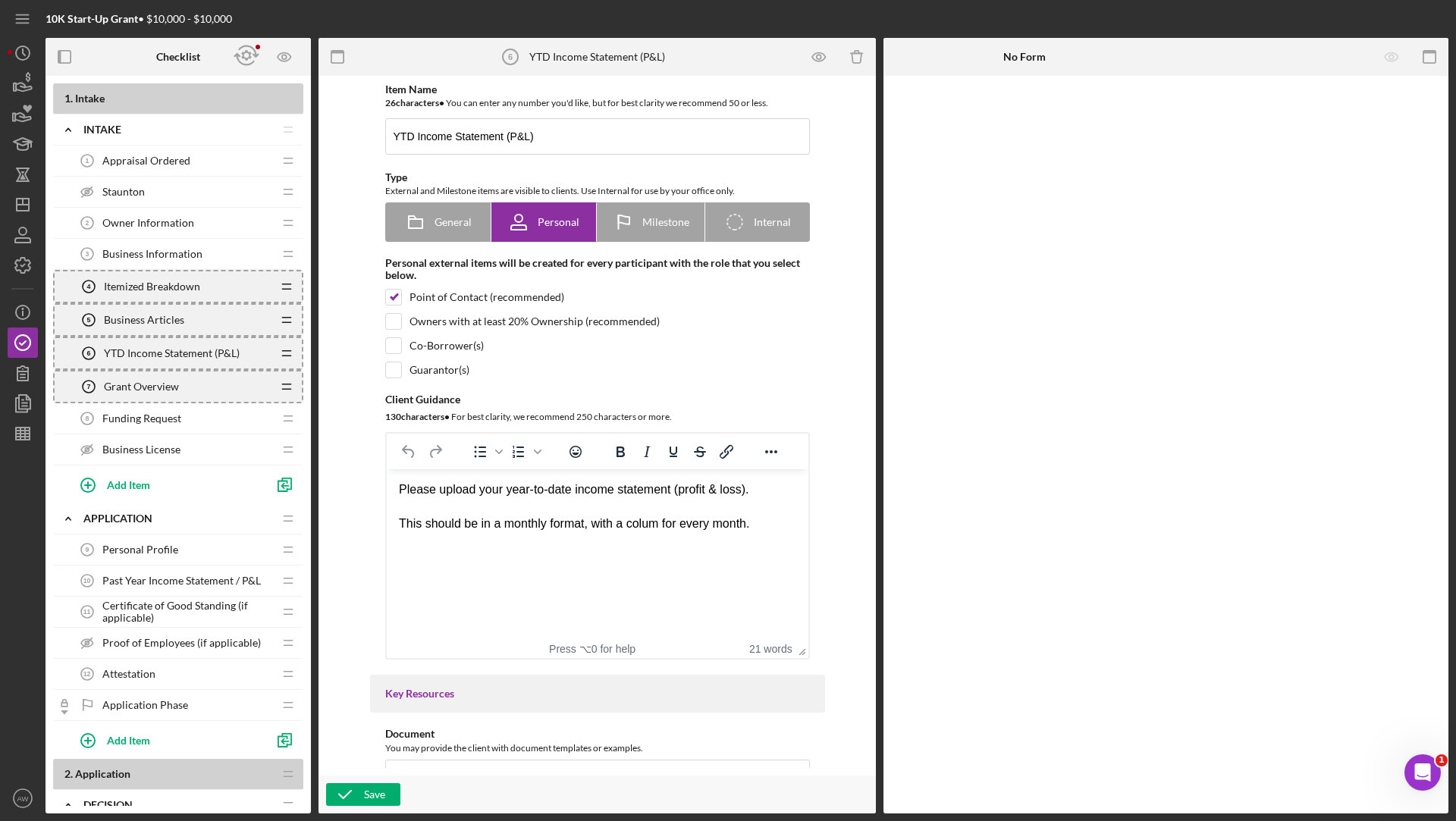
drag, startPoint x: 265, startPoint y: 381, endPoint x: 234, endPoint y: 640, distance: 260.8
